Goal: Task Accomplishment & Management: Manage account settings

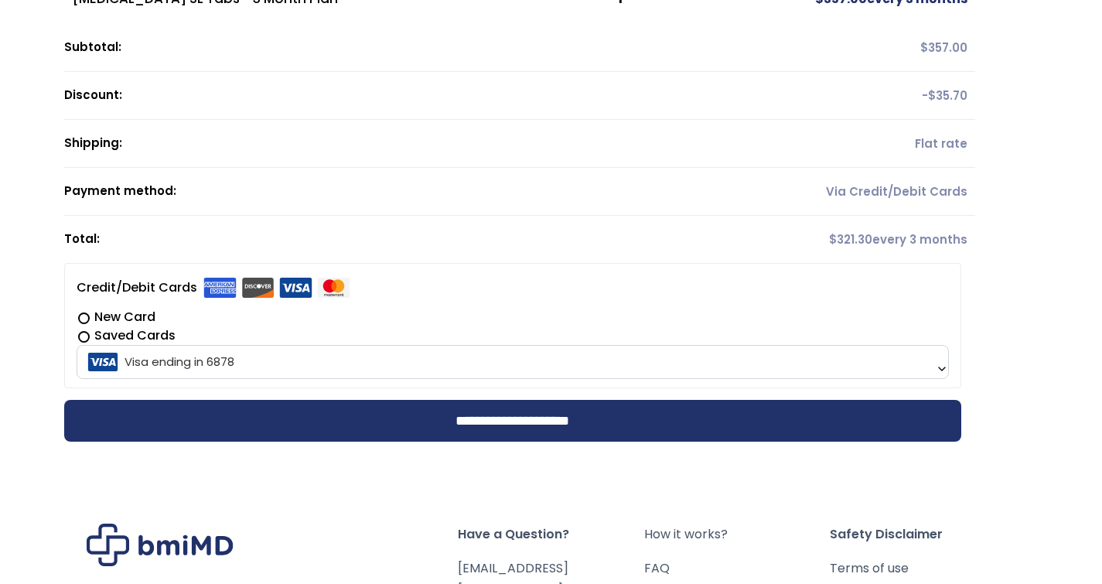
scroll to position [125, 0]
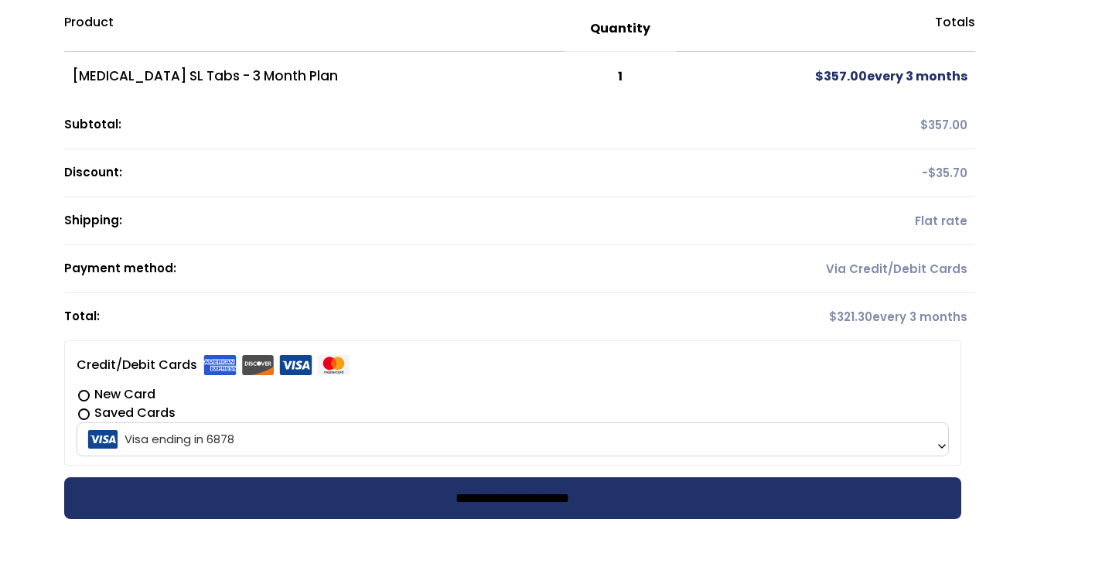
click at [398, 495] on input "**********" at bounding box center [512, 498] width 897 height 42
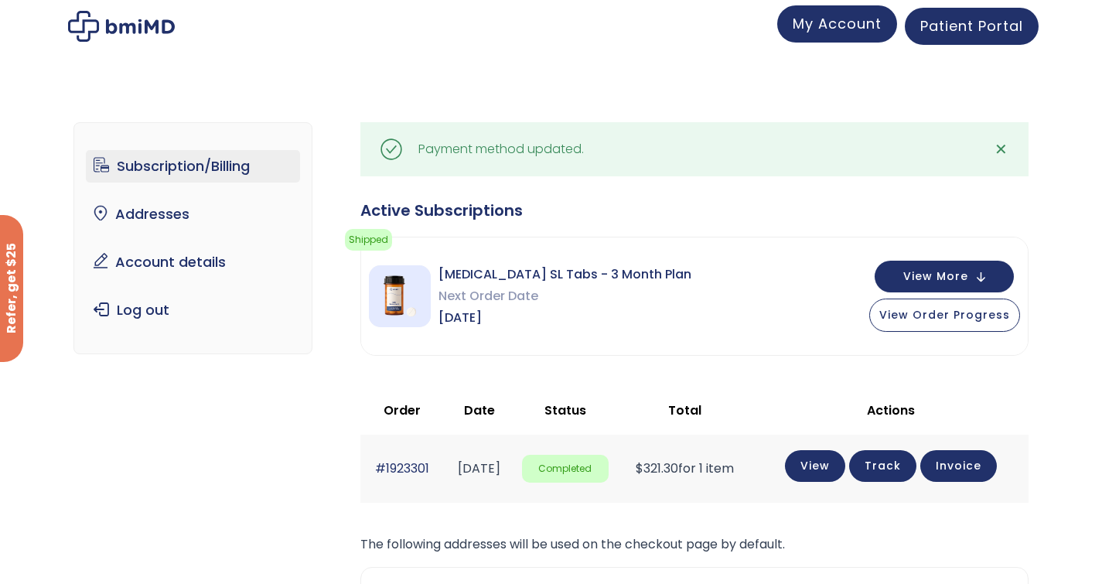
click at [853, 29] on span "My Account" at bounding box center [836, 23] width 89 height 19
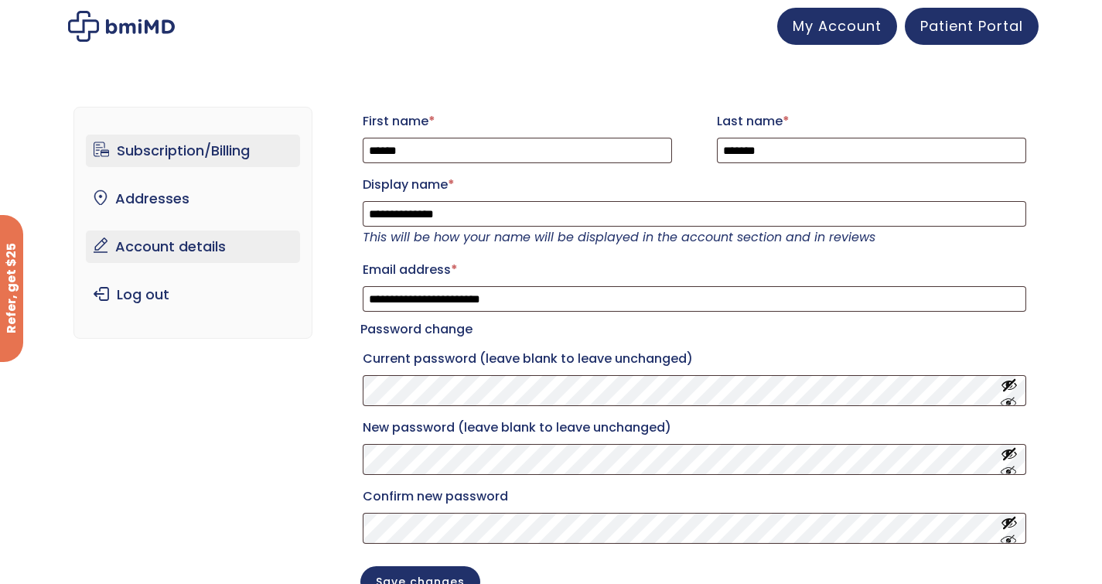
click at [183, 149] on link "Subscription/Billing" at bounding box center [193, 151] width 214 height 32
